Goal: Task Accomplishment & Management: Manage account settings

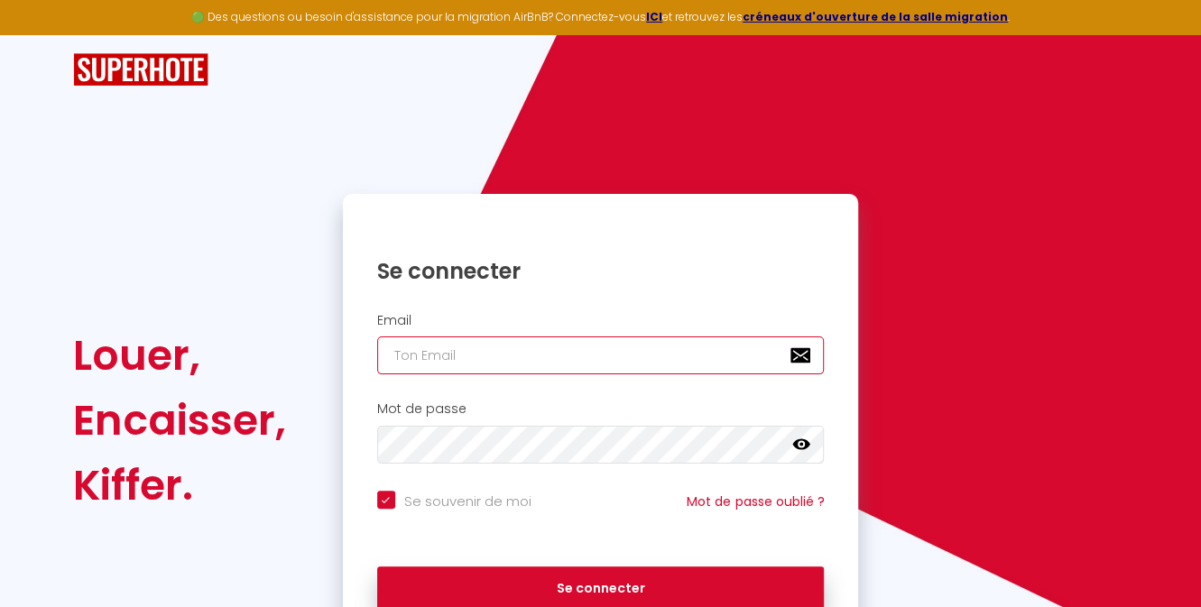
click at [587, 352] on input "email" at bounding box center [601, 356] width 448 height 38
type input "[EMAIL_ADDRESS][DOMAIN_NAME]"
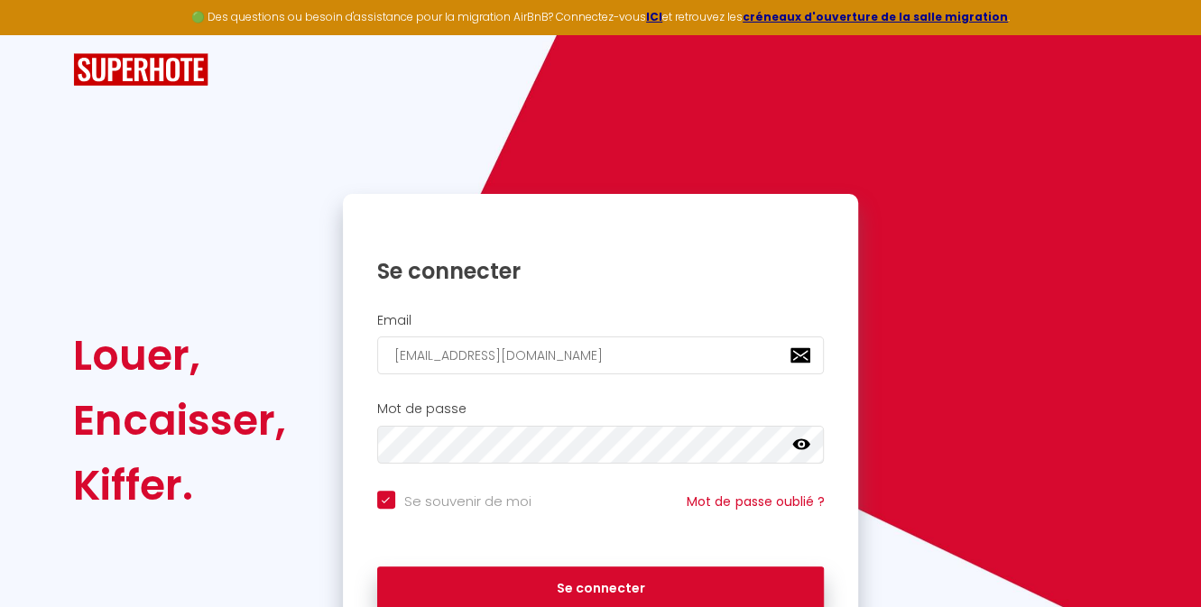
click at [800, 448] on icon at bounding box center [801, 445] width 18 height 18
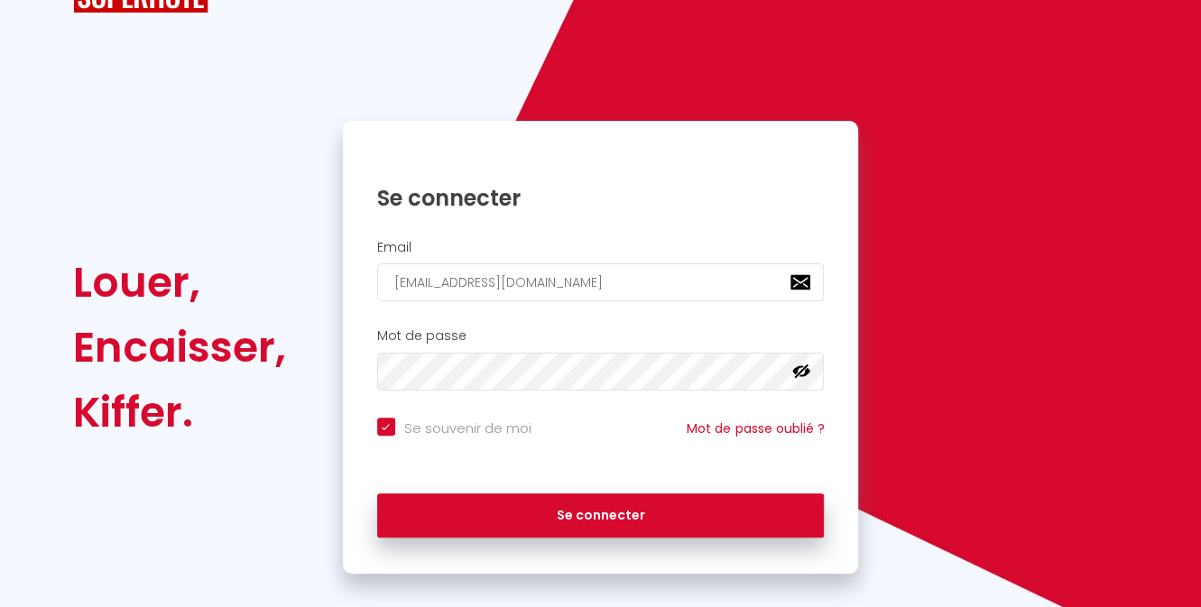
scroll to position [93, 0]
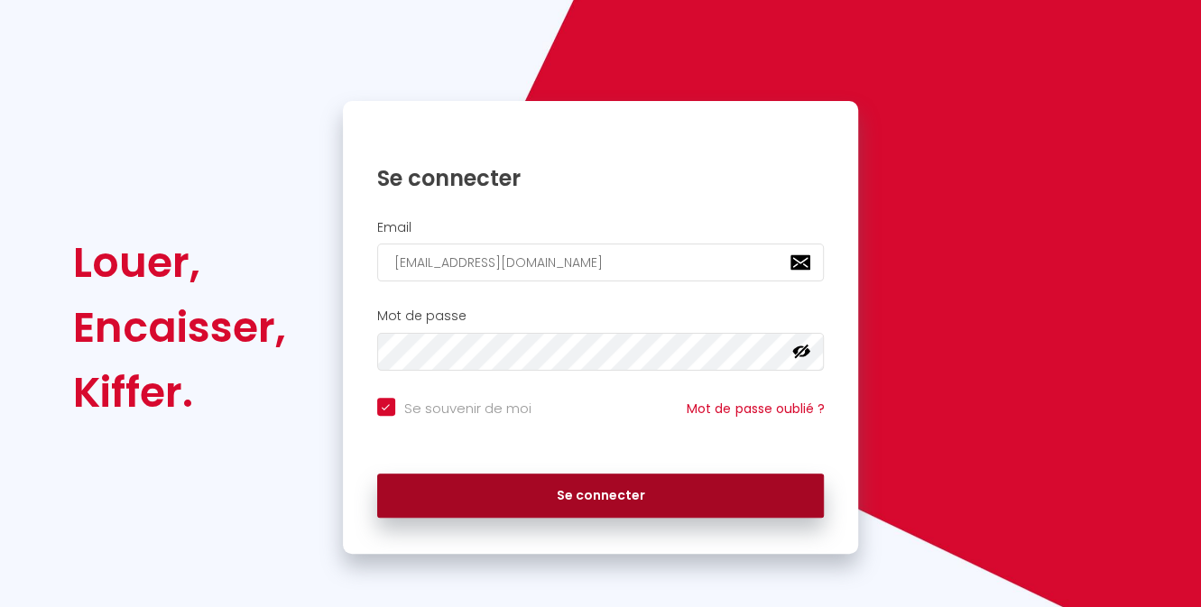
click at [735, 498] on button "Se connecter" at bounding box center [601, 496] width 448 height 45
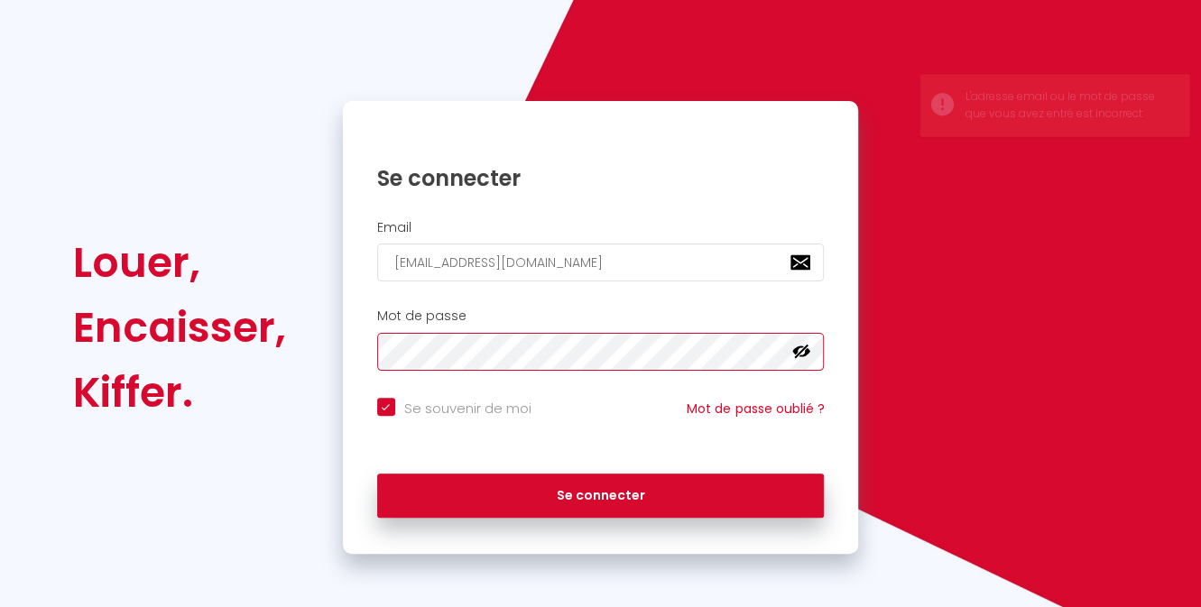
click at [370, 366] on div "Mot de passe false" at bounding box center [601, 340] width 493 height 62
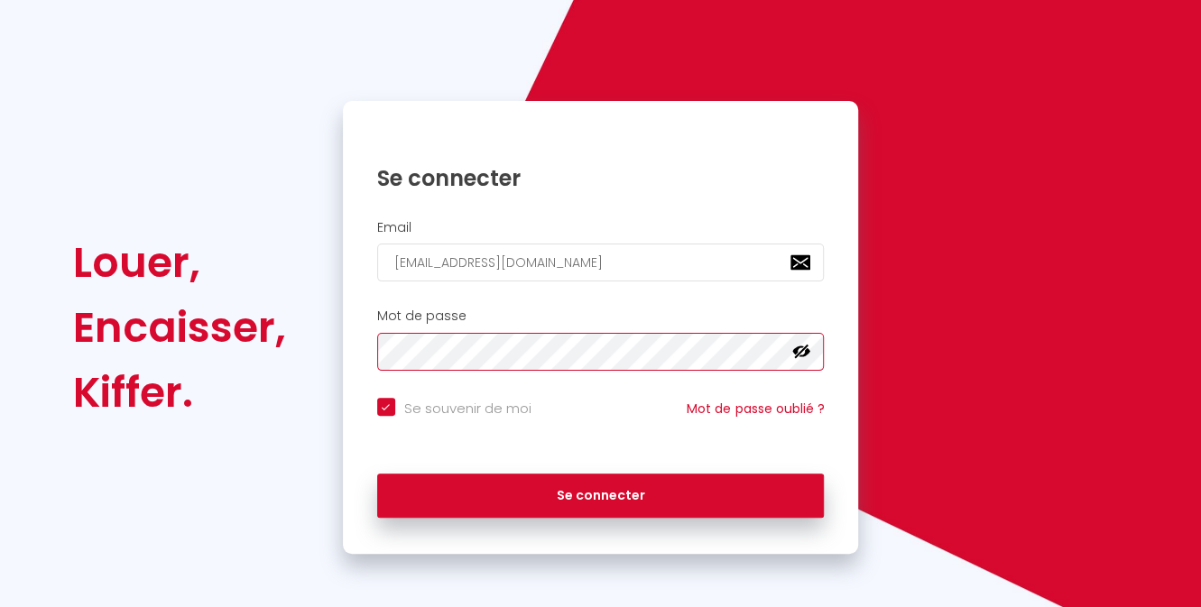
click at [377, 474] on button "Se connecter" at bounding box center [601, 496] width 448 height 45
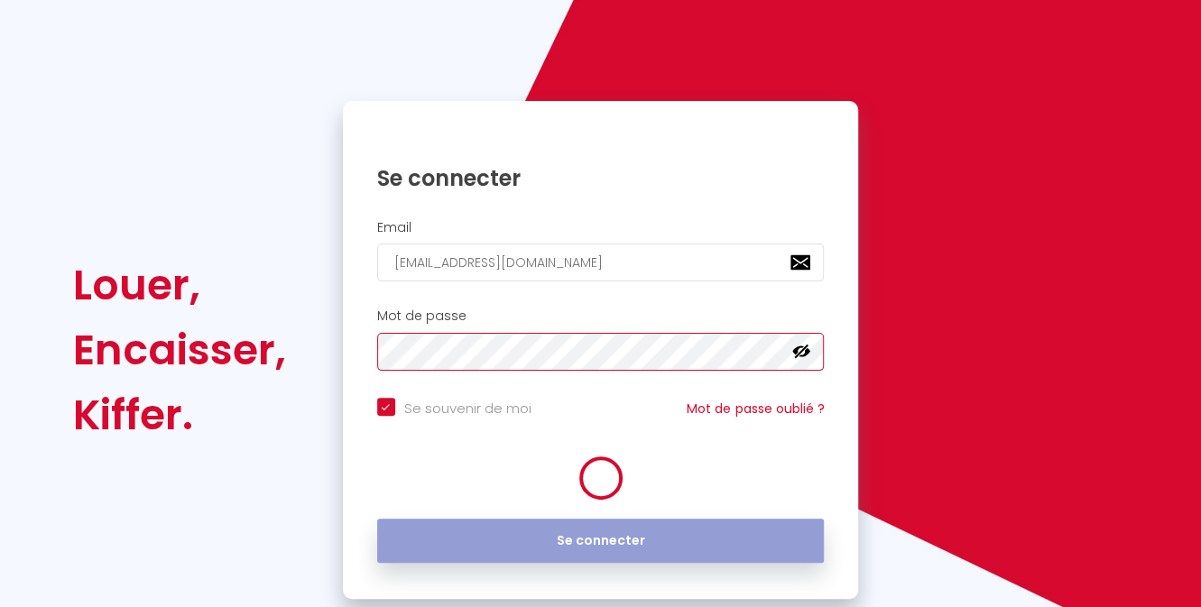
checkbox input "true"
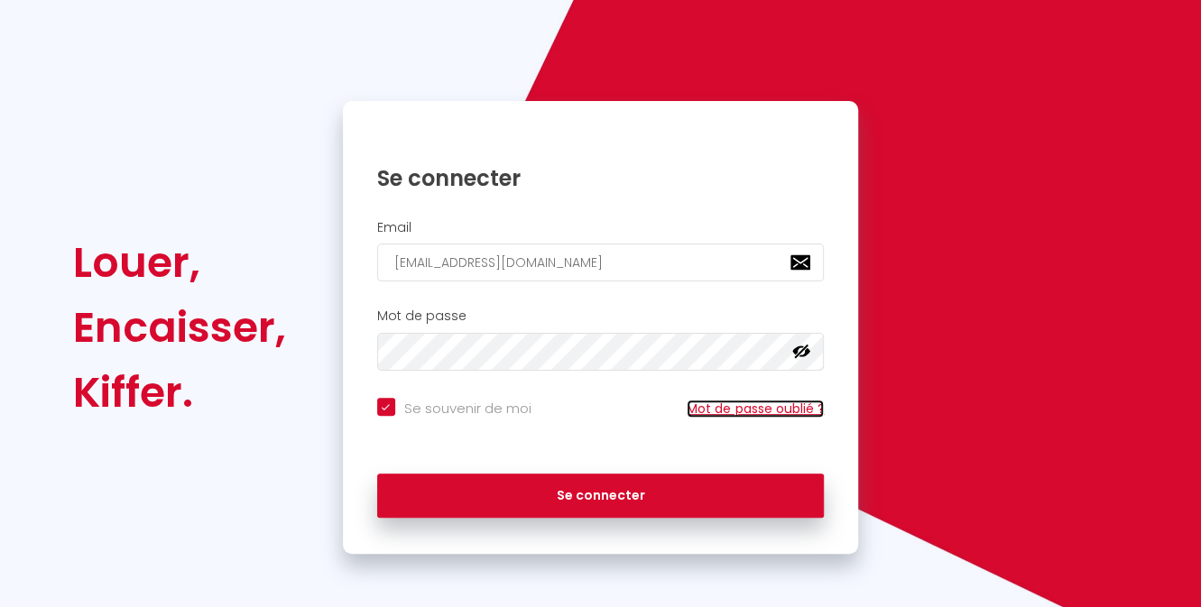
click at [721, 404] on link "Mot de passe oublié ?" at bounding box center [755, 409] width 137 height 18
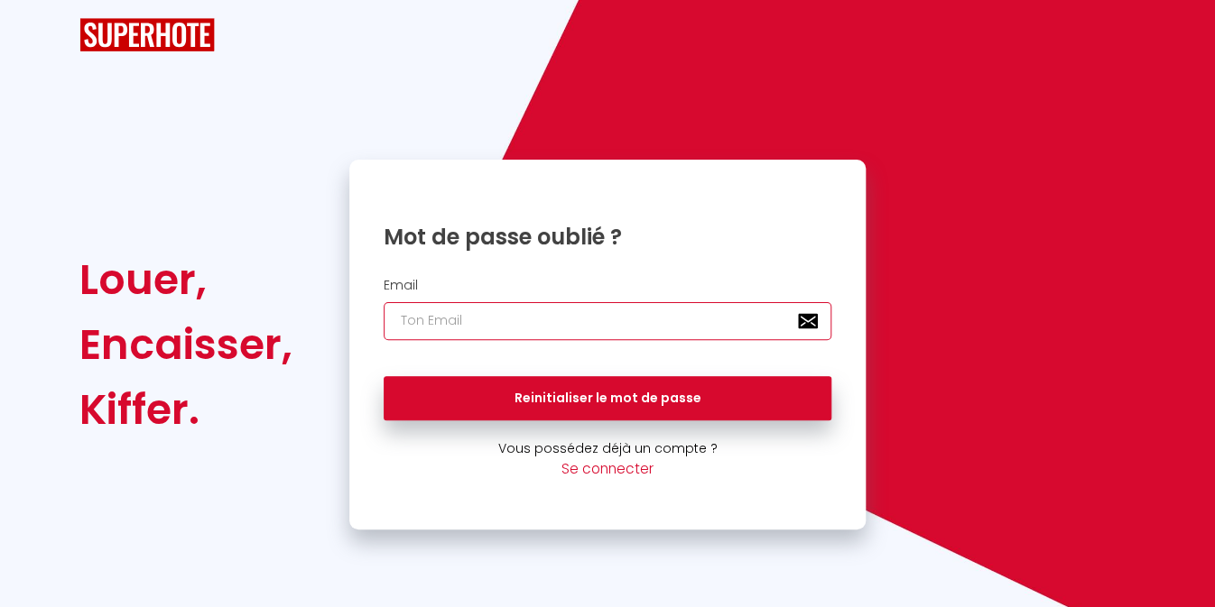
click at [604, 310] on input "email" at bounding box center [608, 321] width 448 height 38
type input "[EMAIL_ADDRESS][DOMAIN_NAME]"
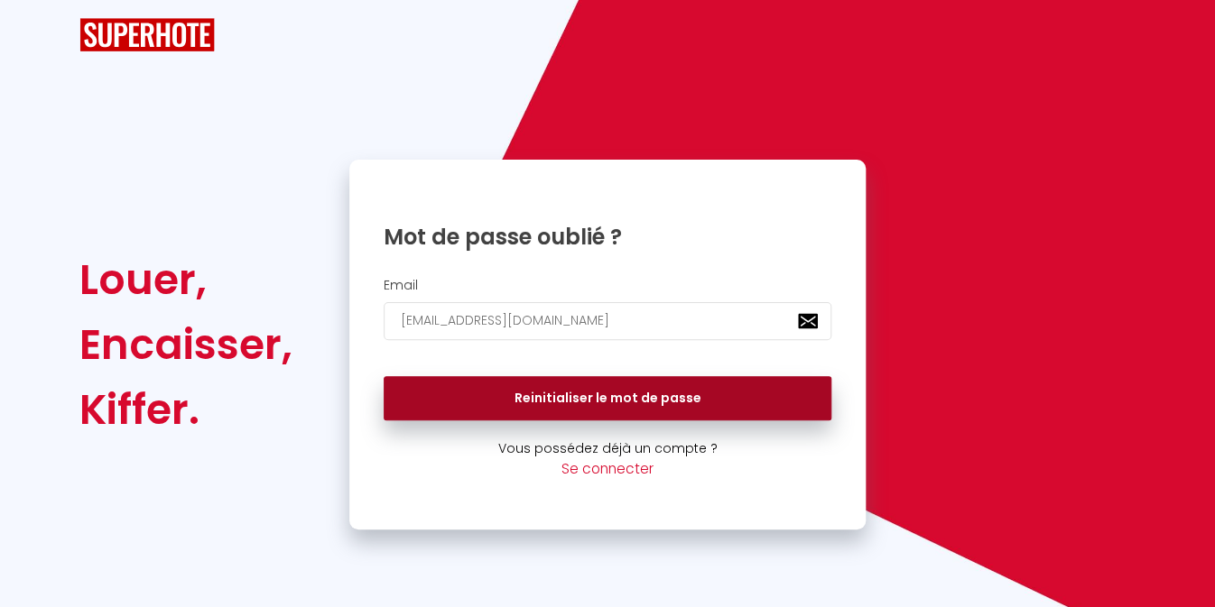
click at [617, 394] on button "Reinitialiser le mot de passe" at bounding box center [608, 398] width 448 height 45
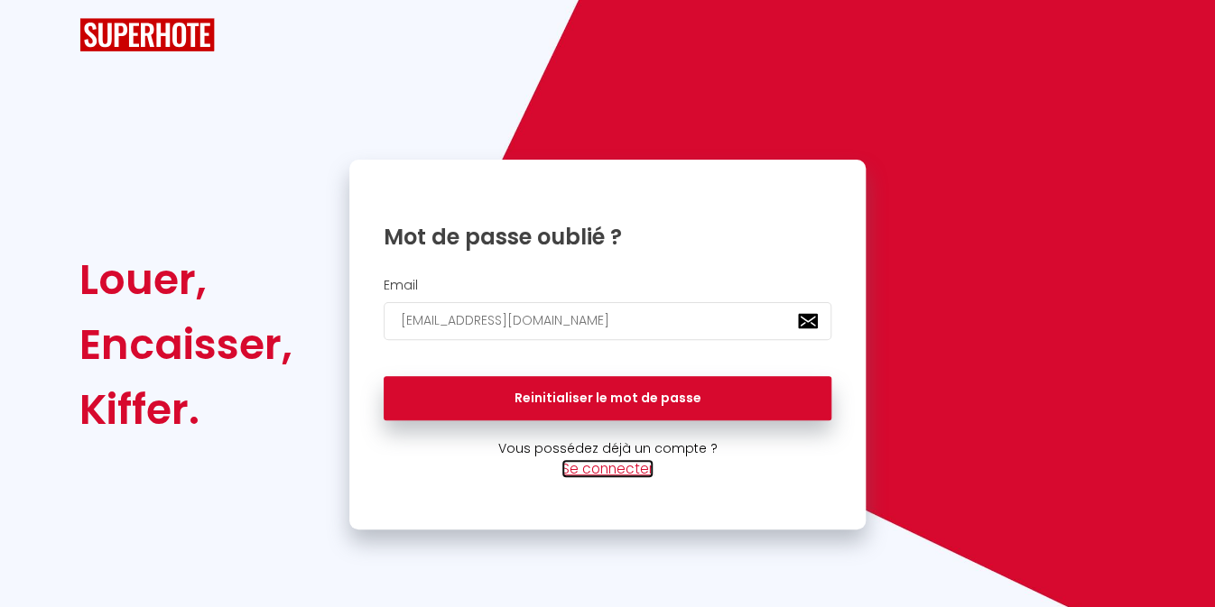
click at [629, 466] on link "Se connecter" at bounding box center [607, 468] width 92 height 19
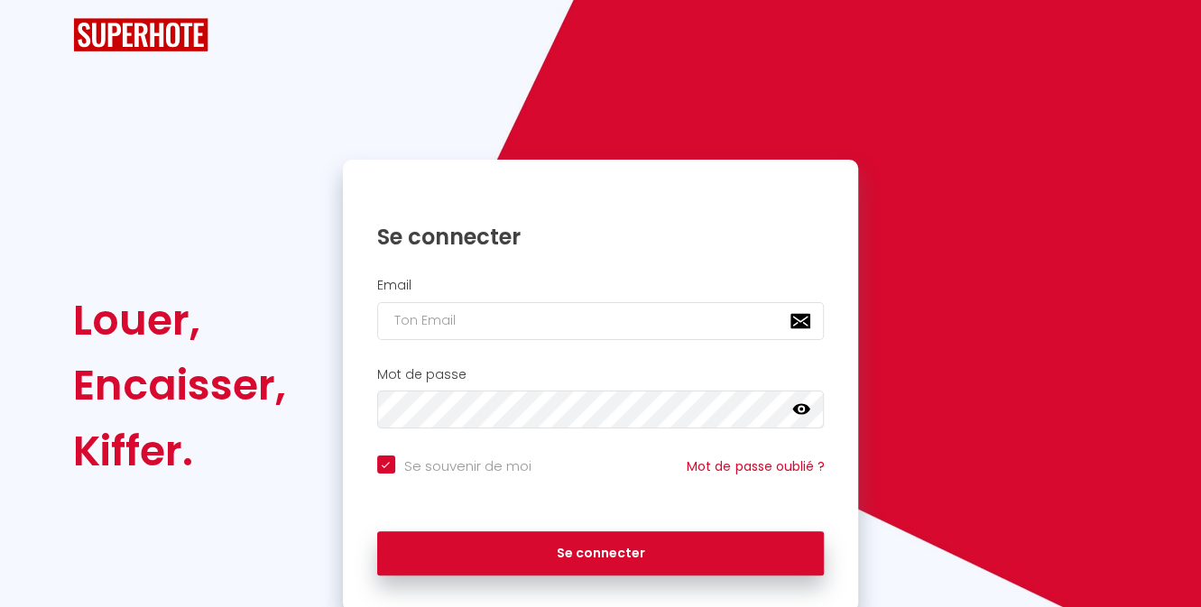
checkbox input "true"
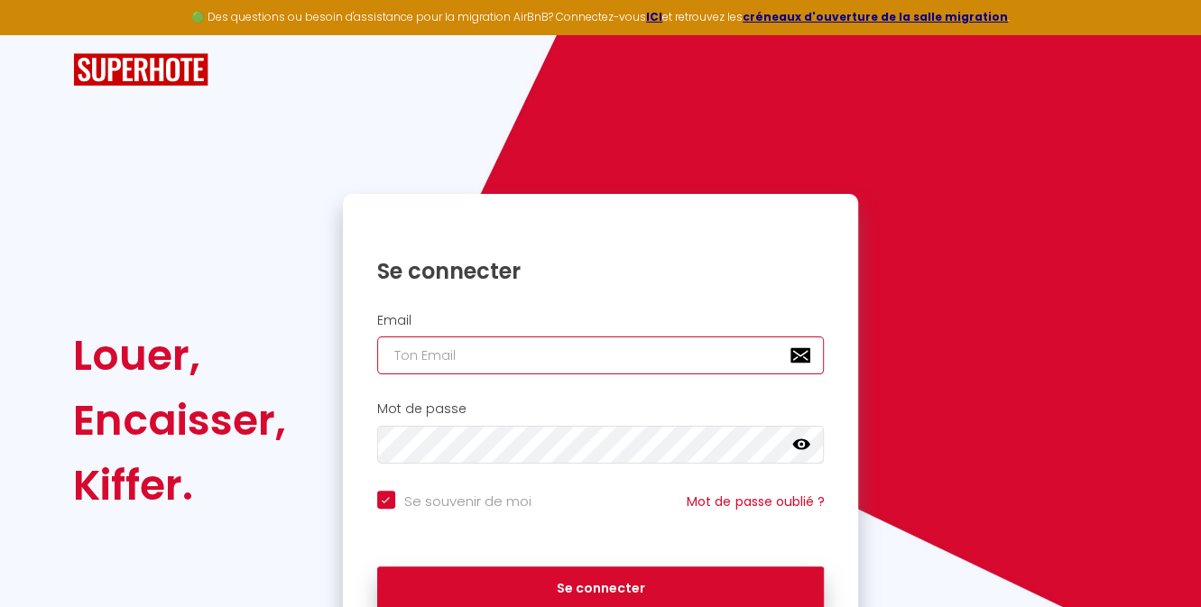
click at [580, 363] on input "email" at bounding box center [601, 356] width 448 height 38
type input "a"
checkbox input "true"
type input "am"
checkbox input "true"
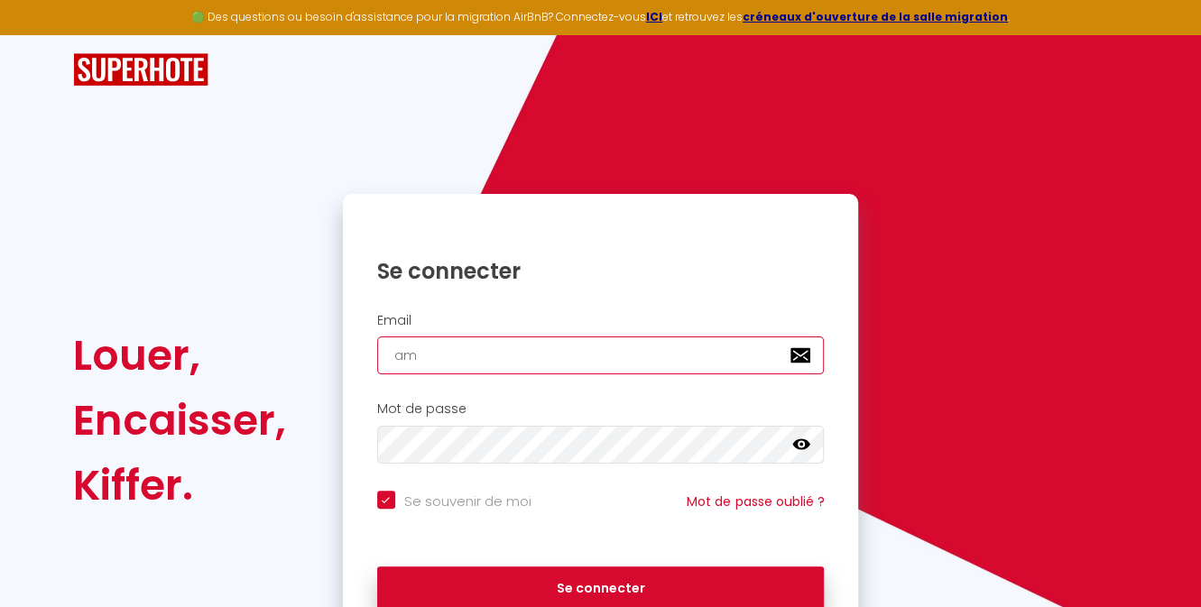
type input "ama"
checkbox input "true"
